Goal: Task Accomplishment & Management: Manage account settings

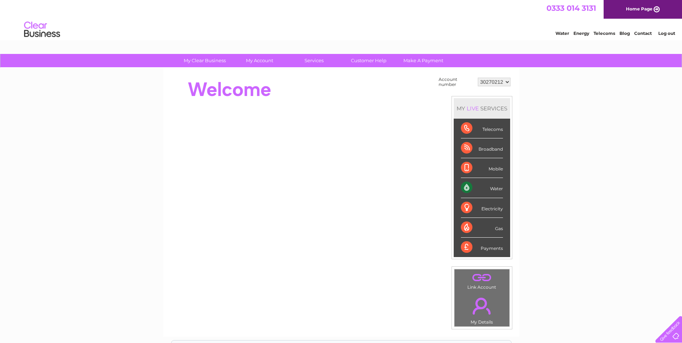
click at [663, 35] on link "Log out" at bounding box center [666, 33] width 17 height 5
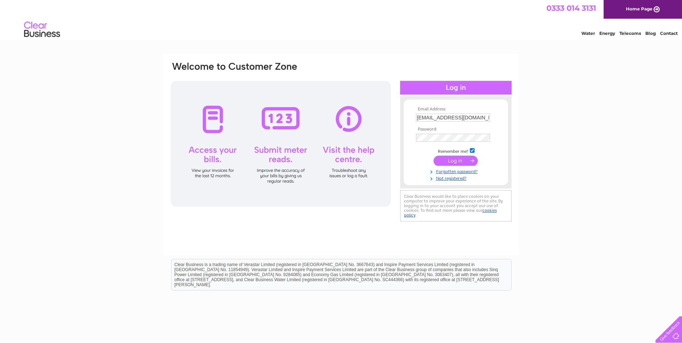
click at [485, 117] on input "[EMAIL_ADDRESS][DOMAIN_NAME]" at bounding box center [453, 118] width 74 height 8
type input "[EMAIL_ADDRESS][DOMAIN_NAME]"
click at [467, 164] on input "submit" at bounding box center [456, 161] width 44 height 10
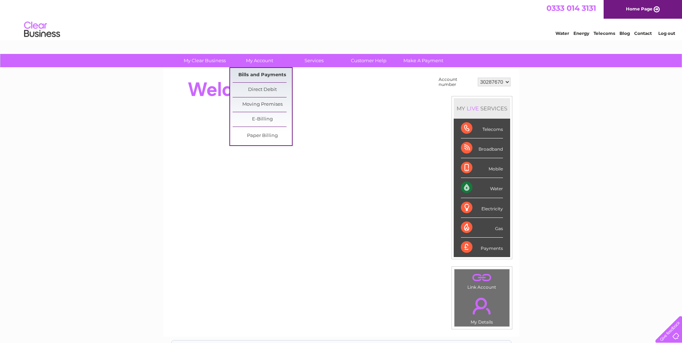
click at [261, 76] on link "Bills and Payments" at bounding box center [262, 75] width 59 height 14
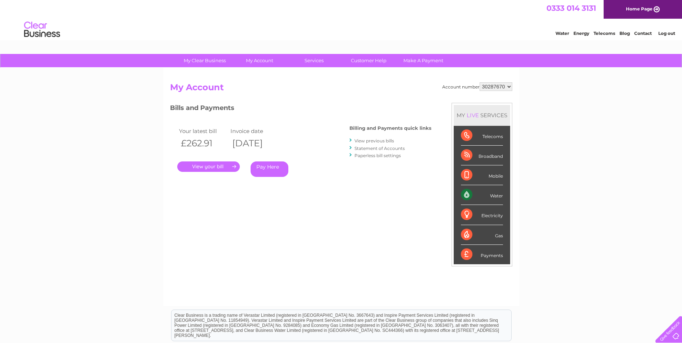
click at [212, 164] on link "." at bounding box center [208, 166] width 63 height 10
